Goal: Task Accomplishment & Management: Manage account settings

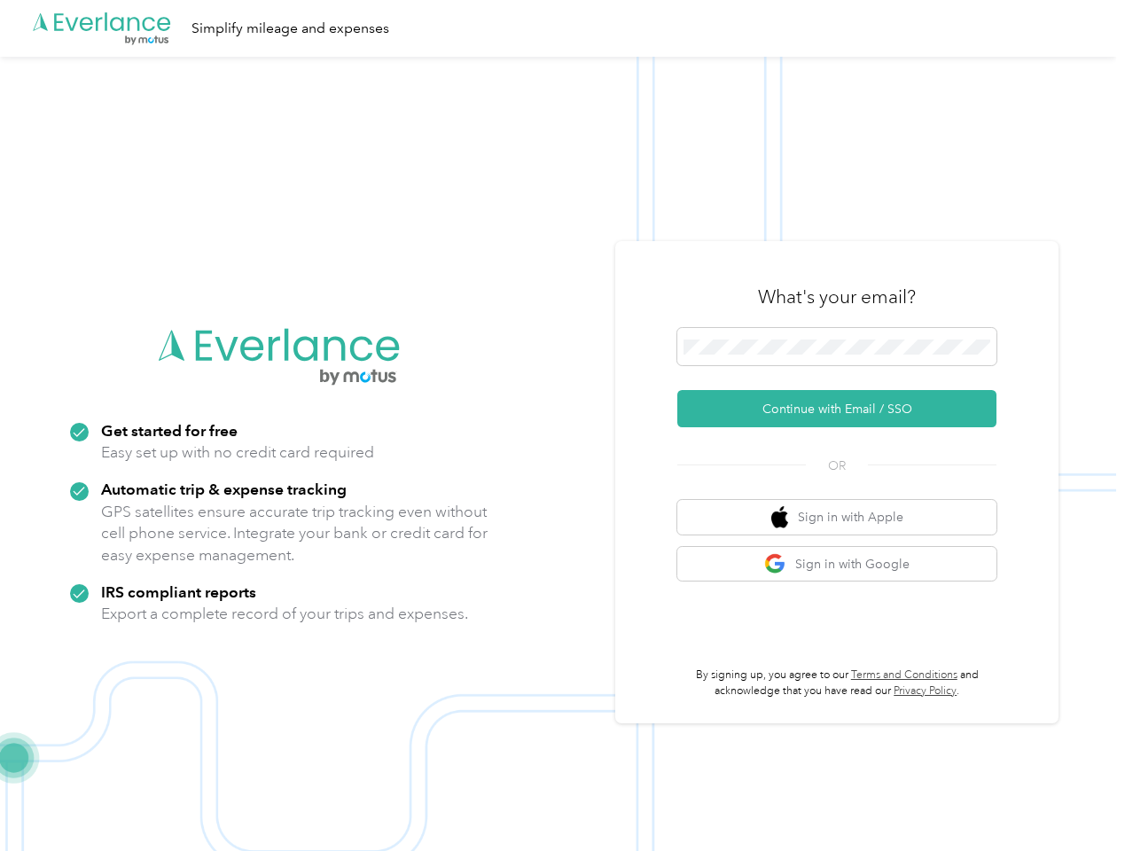
click at [562, 426] on img at bounding box center [558, 482] width 1116 height 851
click at [562, 28] on div ".cls-1 { fill: #00adee; } .cls-2 { fill: #fff; } .cls-3 { fill: #707372; } .cls…" at bounding box center [558, 28] width 1116 height 57
click at [844, 409] on button "Continue with Email / SSO" at bounding box center [836, 408] width 319 height 37
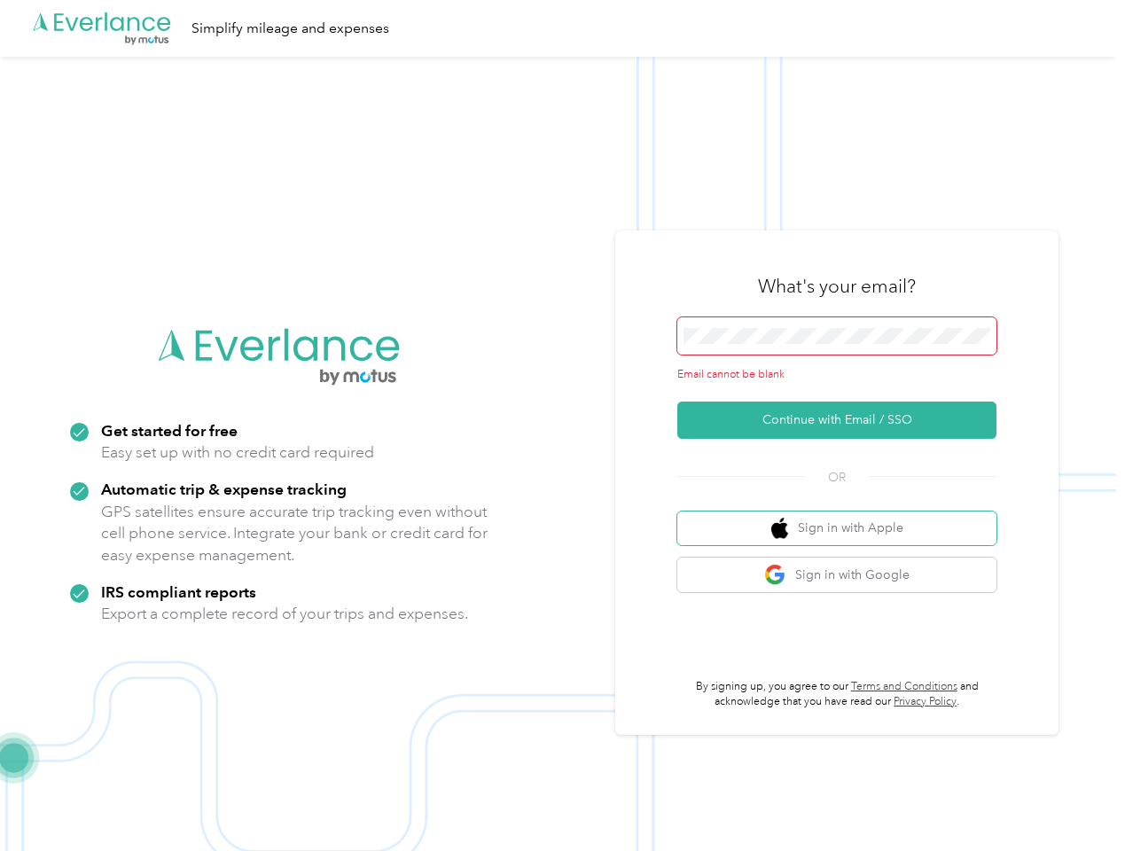
click at [844, 517] on button "Sign in with Apple" at bounding box center [836, 529] width 319 height 35
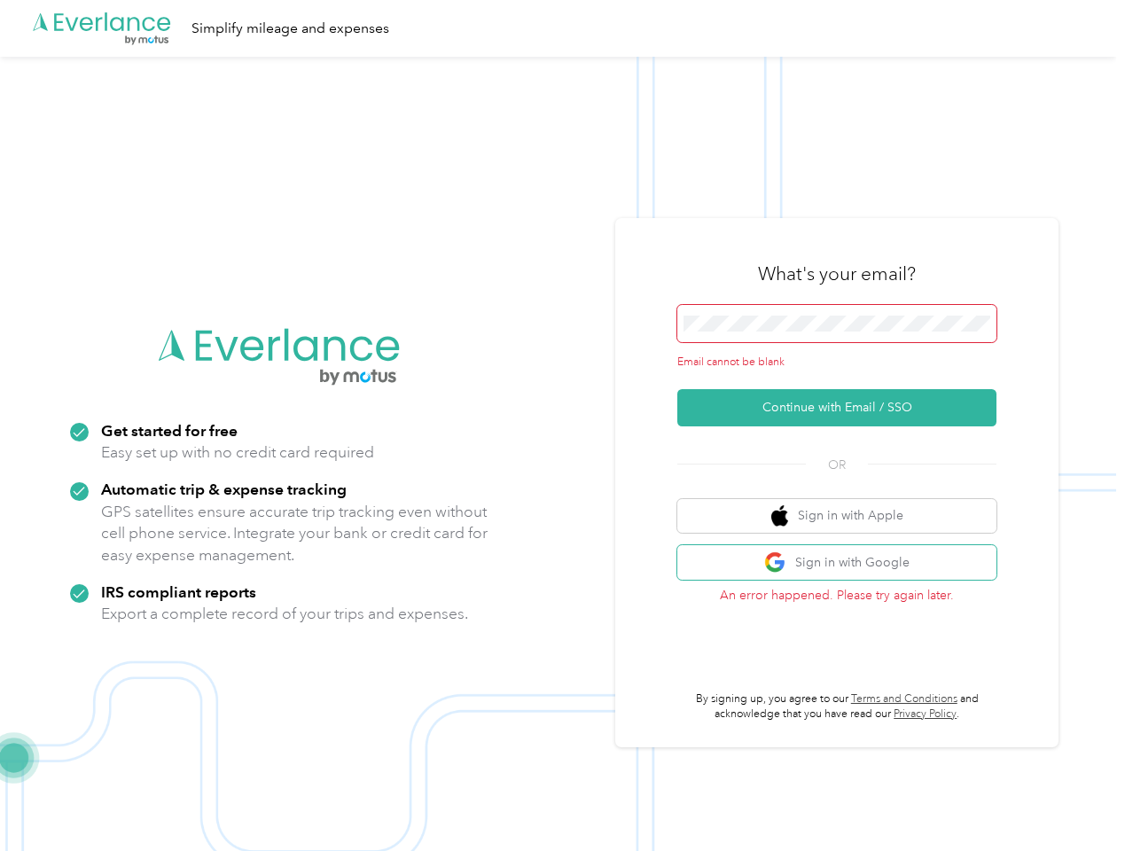
click at [844, 564] on button "Sign in with Google" at bounding box center [836, 562] width 319 height 35
